Goal: Information Seeking & Learning: Learn about a topic

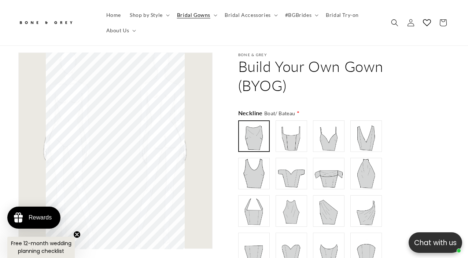
scroll to position [0, 154]
click at [296, 127] on img at bounding box center [291, 135] width 29 height 29
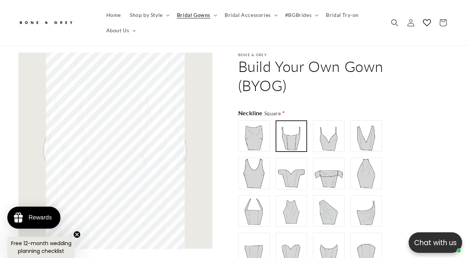
type input "**********"
click at [316, 128] on img at bounding box center [328, 135] width 29 height 29
click at [333, 131] on img at bounding box center [329, 136] width 29 height 29
click at [360, 131] on img at bounding box center [366, 135] width 29 height 29
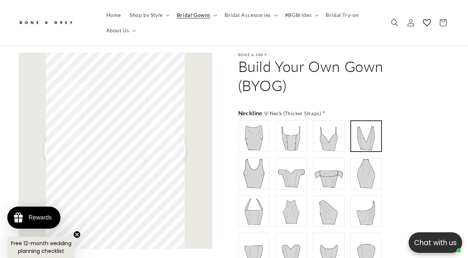
click at [367, 160] on img at bounding box center [366, 173] width 29 height 29
type input "**********"
click at [342, 160] on img at bounding box center [328, 173] width 29 height 29
click at [319, 161] on img at bounding box center [329, 173] width 29 height 29
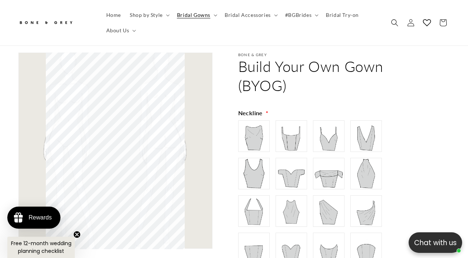
click at [263, 163] on img at bounding box center [253, 173] width 29 height 29
click at [284, 167] on img at bounding box center [291, 173] width 29 height 29
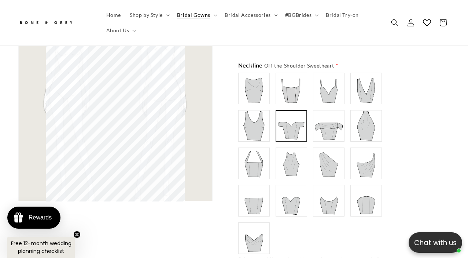
scroll to position [516, 0]
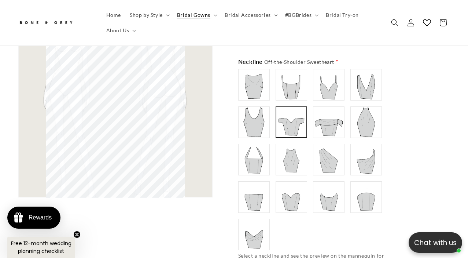
click at [292, 186] on img at bounding box center [291, 196] width 29 height 29
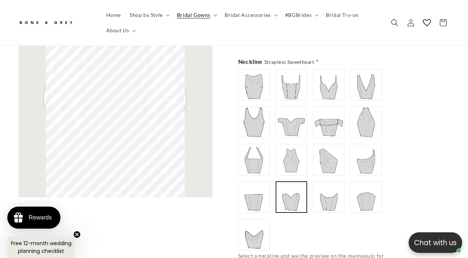
scroll to position [0, 0]
click at [256, 220] on img at bounding box center [253, 234] width 29 height 29
click at [259, 191] on img at bounding box center [253, 196] width 29 height 29
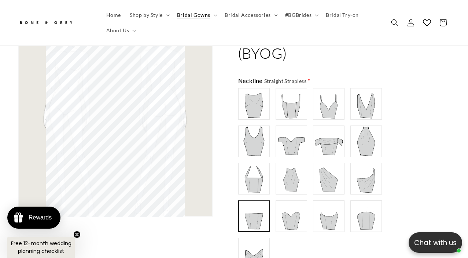
scroll to position [498, 0]
click at [259, 174] on img at bounding box center [253, 177] width 29 height 29
click at [283, 174] on img at bounding box center [291, 177] width 29 height 29
click at [283, 206] on img at bounding box center [291, 215] width 29 height 29
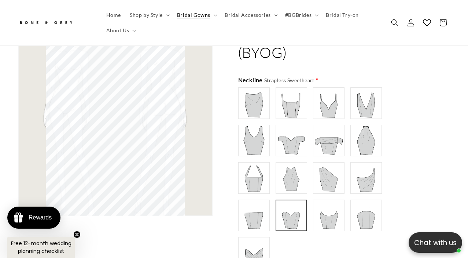
click at [320, 207] on img at bounding box center [328, 215] width 29 height 29
click at [324, 182] on div "Boat/ Bateau" at bounding box center [318, 177] width 161 height 181
click at [348, 179] on div "Boat/ Bateau" at bounding box center [318, 177] width 161 height 181
type input "**********"
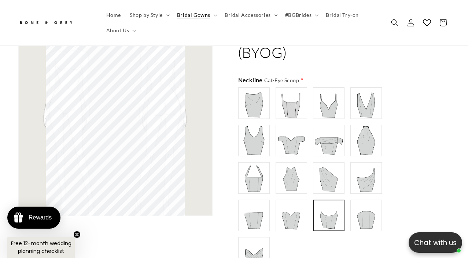
click at [365, 209] on img at bounding box center [366, 215] width 29 height 29
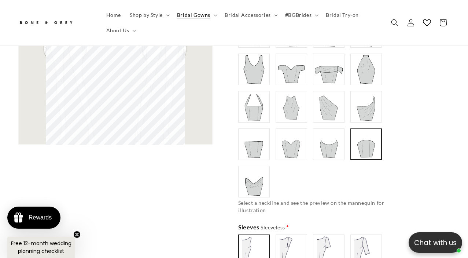
scroll to position [633, 0]
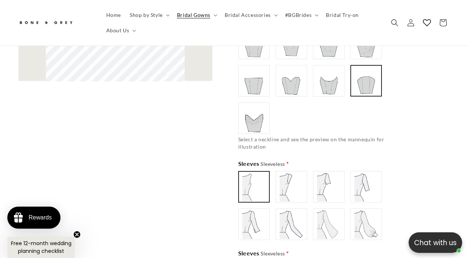
type input "**********"
click at [364, 210] on img at bounding box center [366, 223] width 29 height 29
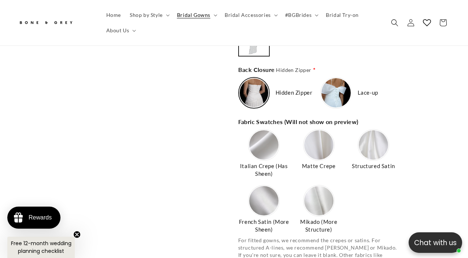
scroll to position [0, 308]
drag, startPoint x: 237, startPoint y: 152, endPoint x: 273, endPoint y: 154, distance: 36.4
click at [273, 154] on div "Bone & Grey Build Your Own Gown (BYOG) Neckline Crescent Strapless * Boat/ Bate…" at bounding box center [331, 31] width 237 height 1394
copy span "Italian Crepe"
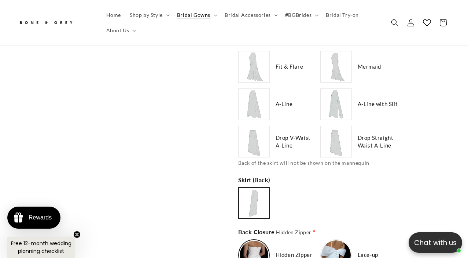
scroll to position [1020, 0]
click at [261, 98] on img at bounding box center [253, 104] width 29 height 29
click at [257, 136] on img at bounding box center [253, 142] width 29 height 29
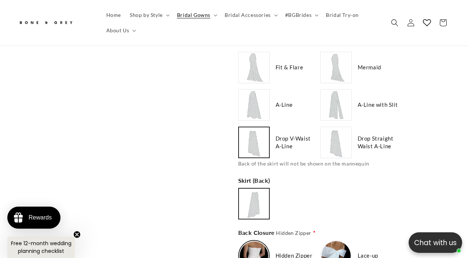
click at [343, 93] on img at bounding box center [336, 104] width 29 height 29
type input "**********"
click at [341, 135] on img at bounding box center [336, 142] width 29 height 29
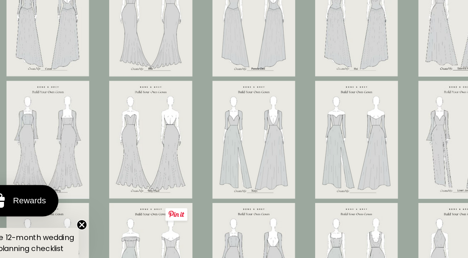
scroll to position [0, 308]
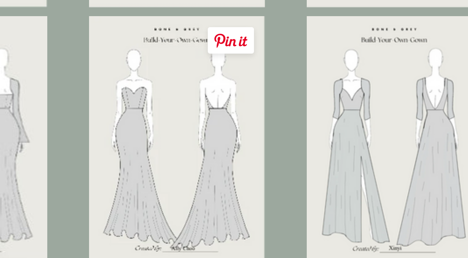
click at [129, 197] on img at bounding box center [125, 174] width 58 height 83
click at [137, 175] on img at bounding box center [125, 174] width 58 height 83
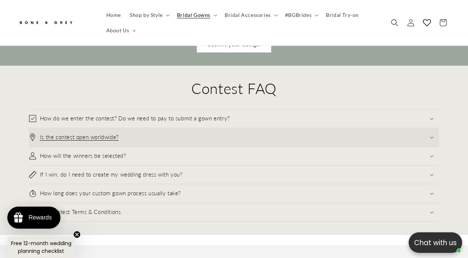
scroll to position [2385, 0]
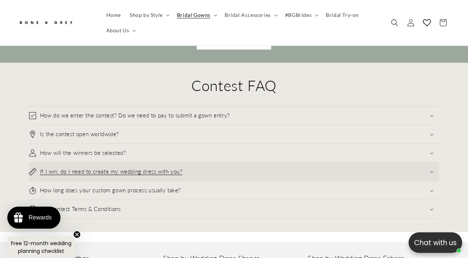
click at [231, 162] on summary "If I win, do I need to create my wedding dress with you?" at bounding box center [234, 171] width 410 height 18
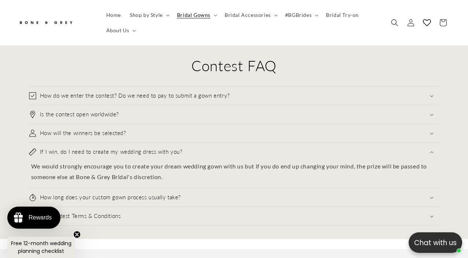
scroll to position [0, 154]
drag, startPoint x: 225, startPoint y: 164, endPoint x: 223, endPoint y: 168, distance: 4.8
click at [223, 168] on p "We would strongly encourage you to create your dream wedding gown with us but i…" at bounding box center [234, 171] width 406 height 21
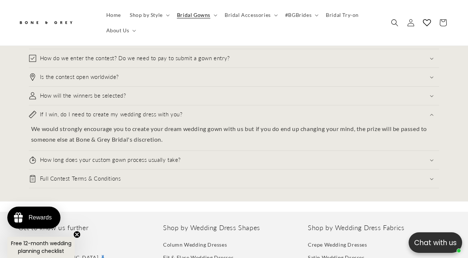
scroll to position [0, 308]
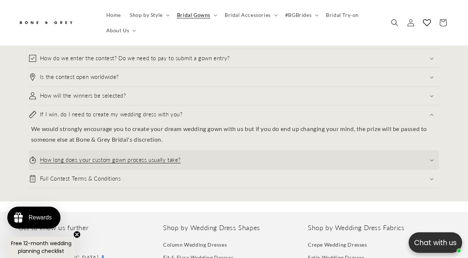
click at [224, 154] on summary "How long does your custom gown process usually take?" at bounding box center [234, 160] width 410 height 18
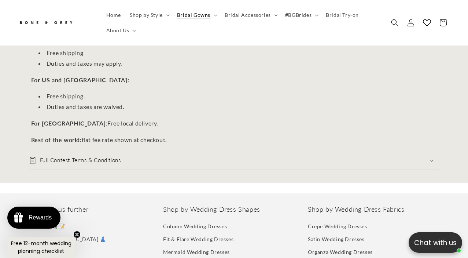
scroll to position [2630, 0]
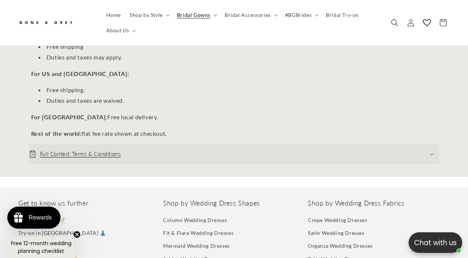
click at [221, 145] on summary "Full Contest Terms & Conditions" at bounding box center [234, 154] width 410 height 18
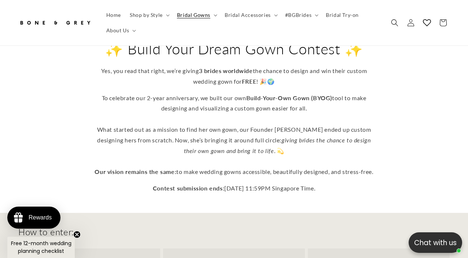
scroll to position [0, 0]
